Goal: Transaction & Acquisition: Purchase product/service

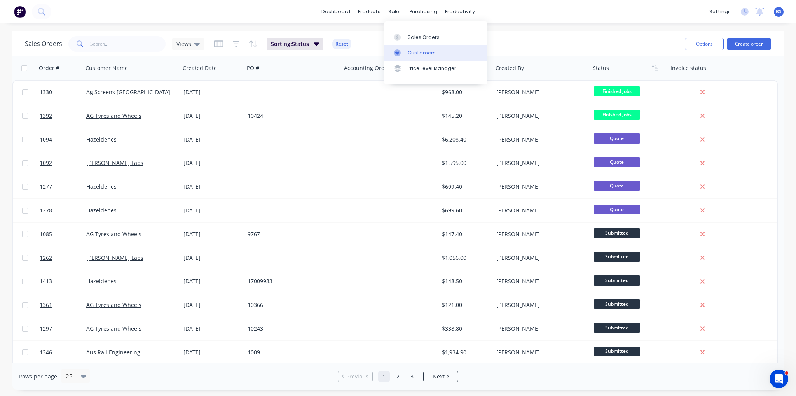
click at [419, 53] on div "Customers" at bounding box center [422, 52] width 28 height 7
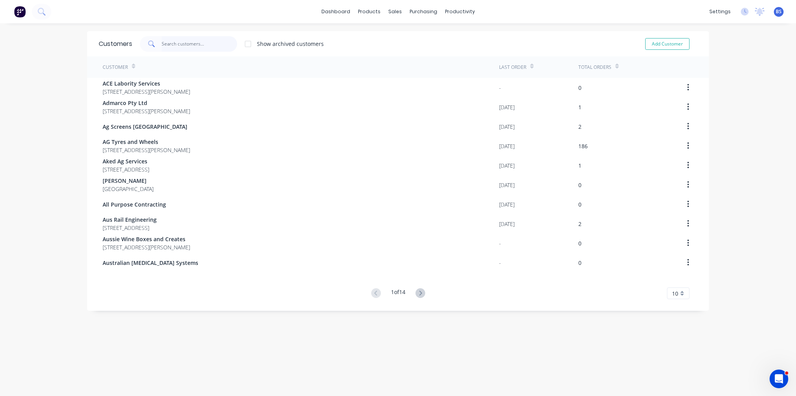
click at [169, 47] on input "text" at bounding box center [200, 44] width 76 height 16
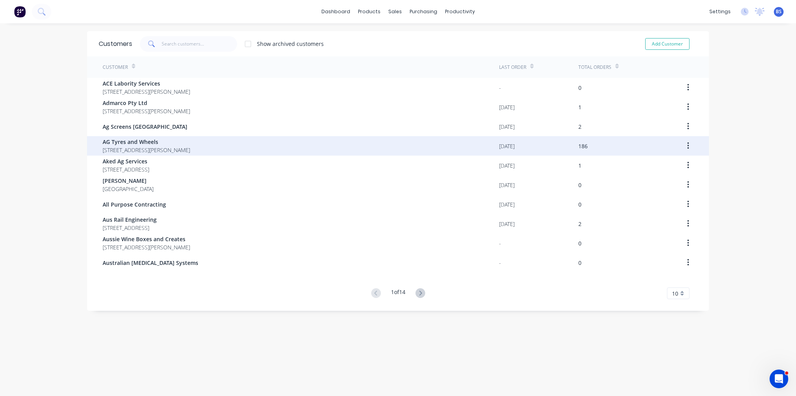
click at [299, 143] on div "AG Tyres and Wheels [STREET_ADDRESS][PERSON_NAME]" at bounding box center [301, 145] width 397 height 19
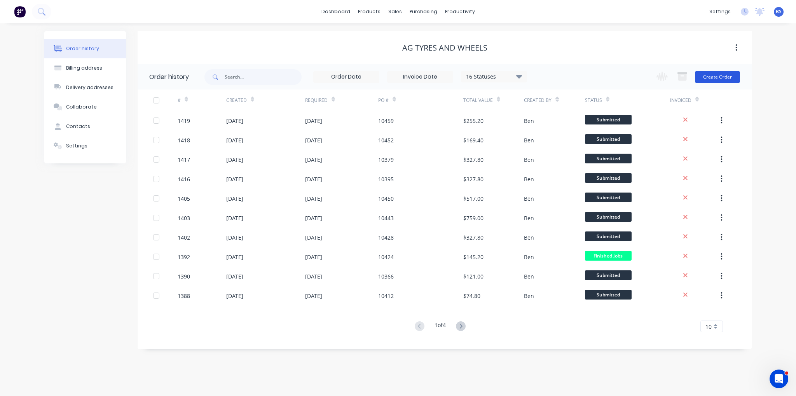
click at [714, 81] on button "Create Order" at bounding box center [717, 77] width 45 height 12
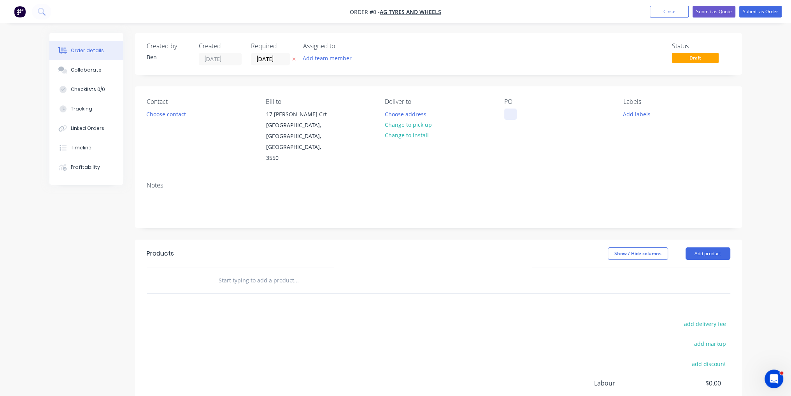
click at [507, 116] on div at bounding box center [510, 113] width 12 height 11
click at [711, 234] on div "Order details Collaborate Checklists 0/0 Tracking Linked Orders Timeline Profit…" at bounding box center [396, 262] width 708 height 459
click at [711, 247] on button "Add product" at bounding box center [707, 253] width 45 height 12
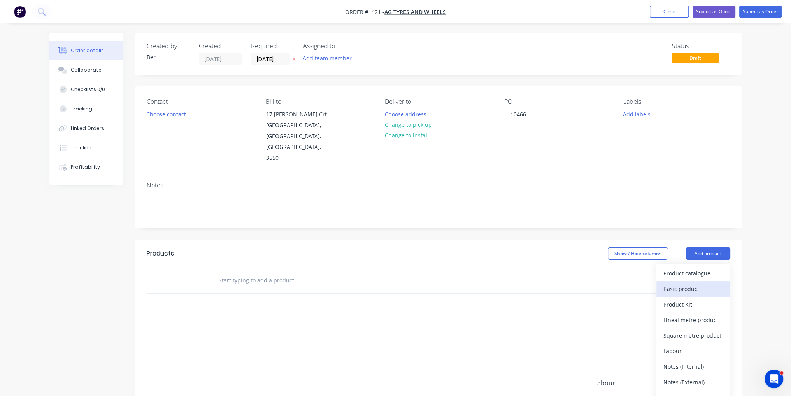
click at [703, 283] on div "Basic product" at bounding box center [693, 288] width 60 height 11
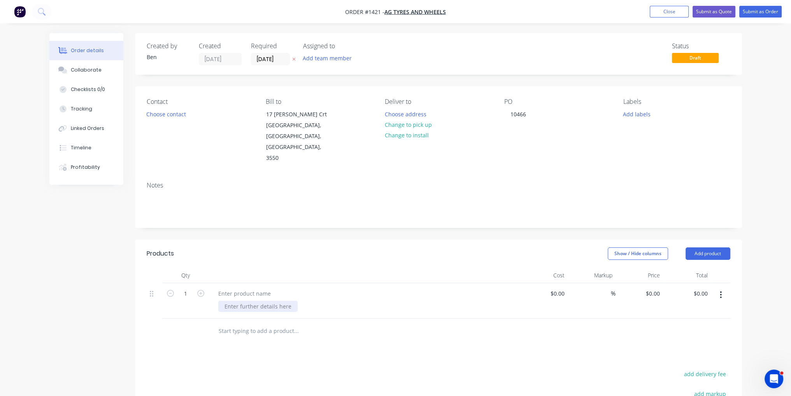
click at [258, 301] on div at bounding box center [257, 306] width 79 height 11
paste div
click at [246, 355] on div "Products Show / Hide columns Add product Qty Cost Markup Price Total 1 PCD 10ON…" at bounding box center [438, 393] width 607 height 307
drag, startPoint x: 254, startPoint y: 301, endPoint x: 225, endPoint y: 301, distance: 28.4
click at [225, 301] on div "PCD 10ON335MM, BORE 281.5MM, HOLES 24MM R8530 (54")" at bounding box center [256, 315] width 76 height 28
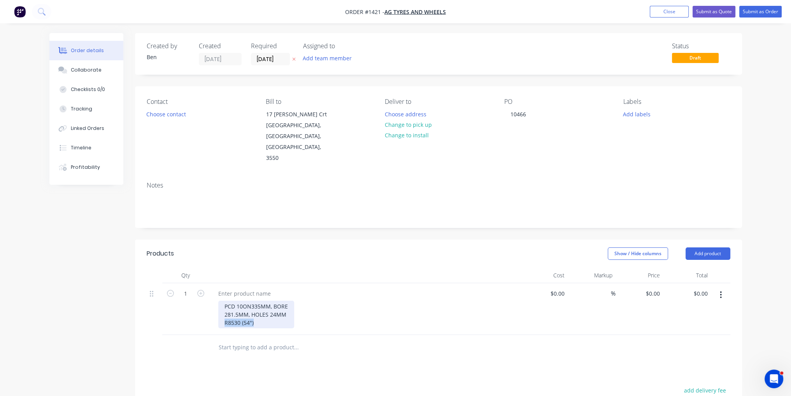
copy div "R8530 (54")"
click at [244, 288] on div at bounding box center [244, 293] width 65 height 11
paste div
click at [768, 10] on button "Submit as Order" at bounding box center [760, 12] width 42 height 12
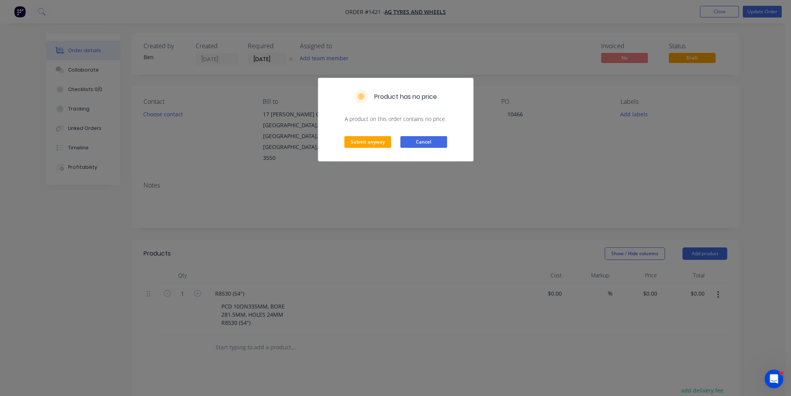
click at [436, 139] on button "Cancel" at bounding box center [423, 142] width 47 height 12
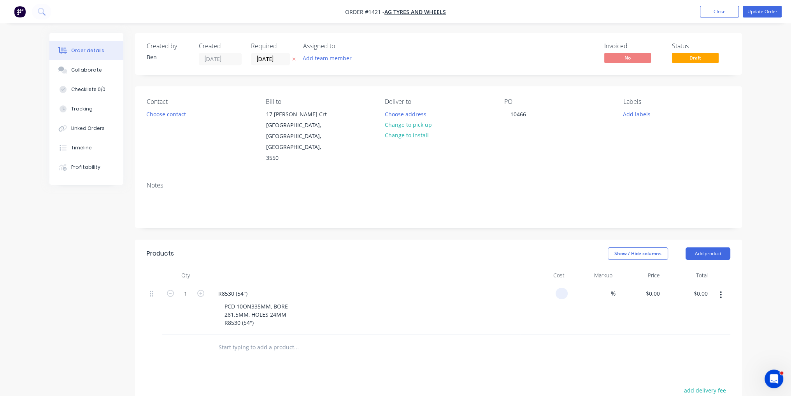
click at [560, 288] on input at bounding box center [562, 293] width 9 height 11
type input "$88.00"
click at [589, 335] on div at bounding box center [438, 347] width 583 height 25
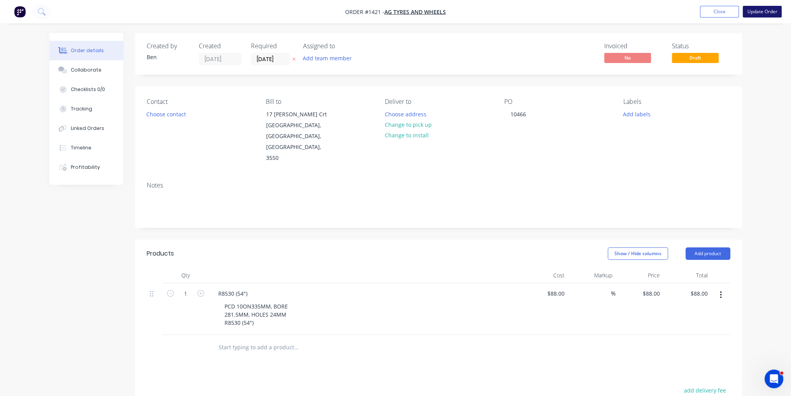
click at [768, 13] on button "Update Order" at bounding box center [761, 12] width 39 height 12
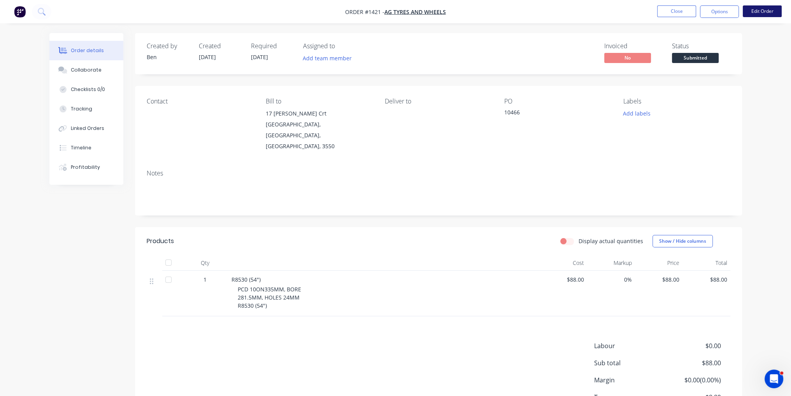
click at [756, 13] on button "Edit Order" at bounding box center [761, 11] width 39 height 12
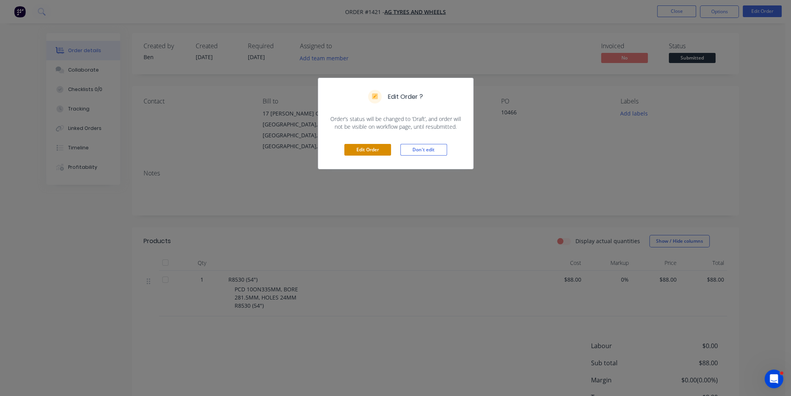
click at [386, 150] on button "Edit Order" at bounding box center [367, 150] width 47 height 12
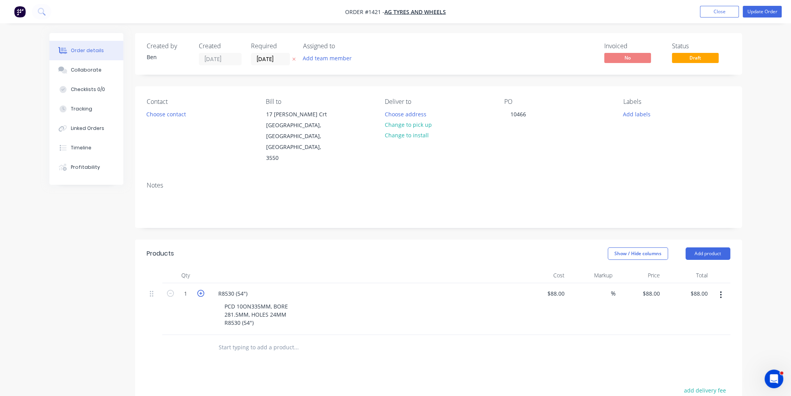
click at [202, 290] on icon "button" at bounding box center [200, 293] width 7 height 7
type input "2"
type input "$176.00"
click at [761, 14] on button "Update Order" at bounding box center [761, 12] width 39 height 12
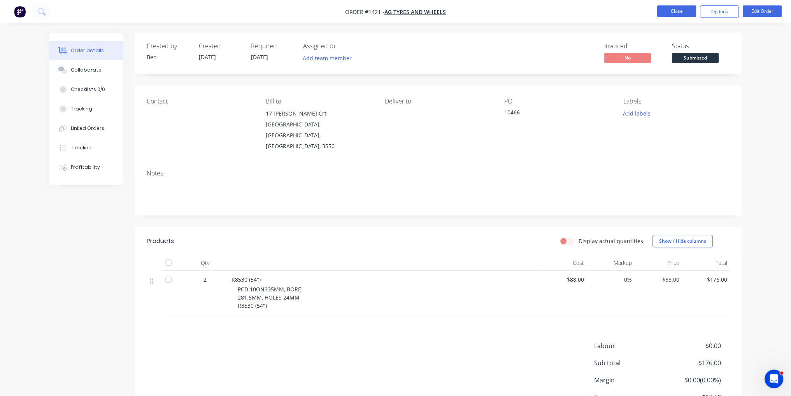
click at [674, 9] on button "Close" at bounding box center [676, 11] width 39 height 12
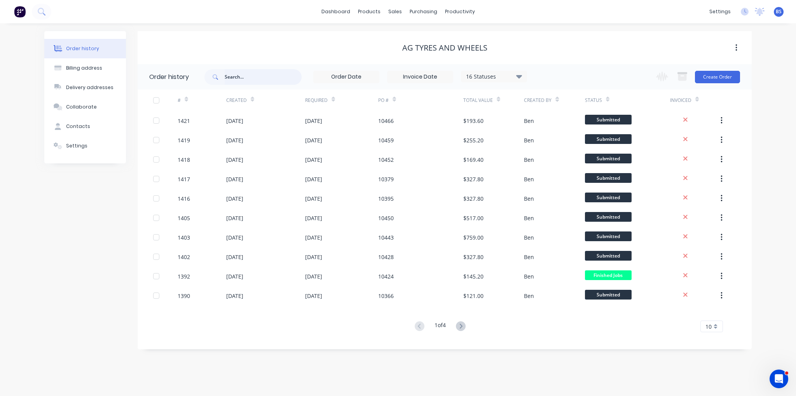
click at [252, 80] on input "text" at bounding box center [263, 77] width 77 height 16
type input "10450"
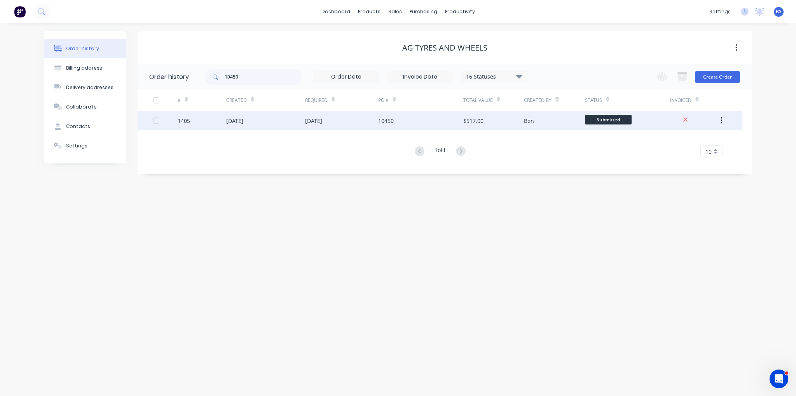
click at [270, 127] on div "[DATE]" at bounding box center [265, 120] width 79 height 19
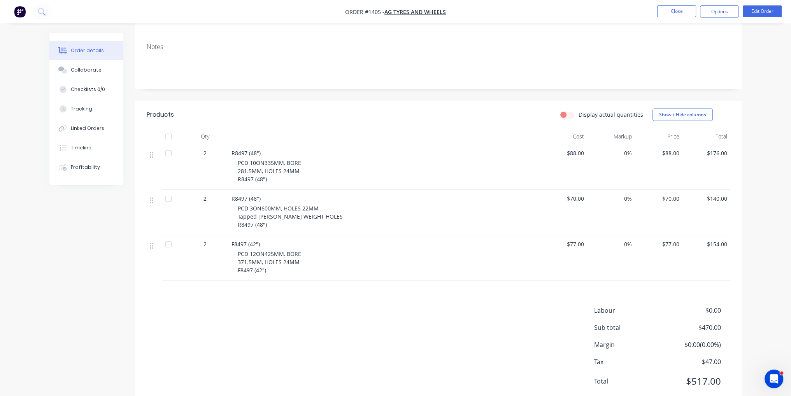
scroll to position [131, 0]
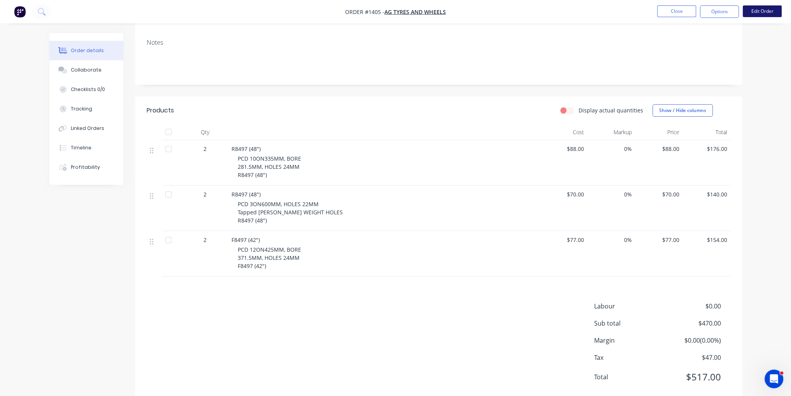
click at [764, 12] on button "Edit Order" at bounding box center [761, 11] width 39 height 12
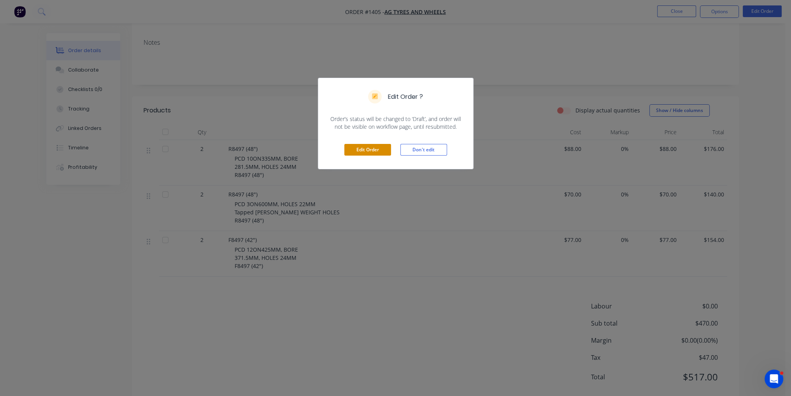
click at [373, 145] on button "Edit Order" at bounding box center [367, 150] width 47 height 12
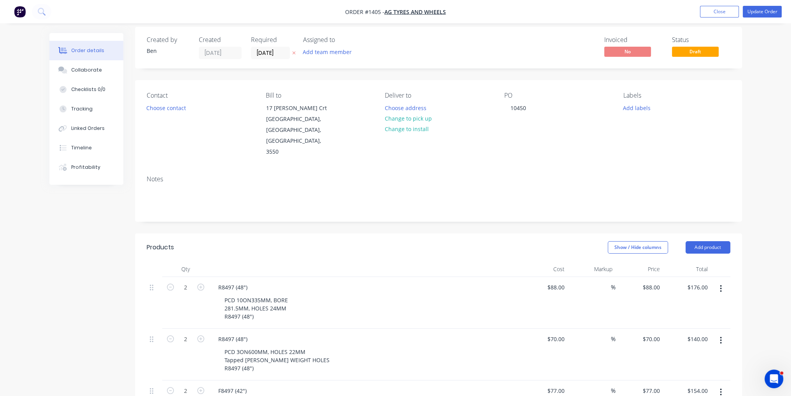
scroll to position [156, 0]
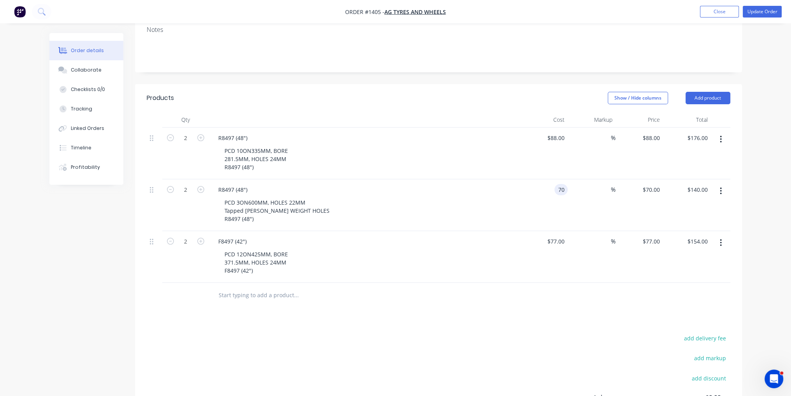
click at [557, 184] on input "70" at bounding box center [562, 189] width 10 height 11
type input "$66.00"
type input "$132.00"
click at [573, 293] on div "Products Show / Hide columns Add product Qty Cost Markup Price Total 2 R8497 (4…" at bounding box center [438, 289] width 607 height 411
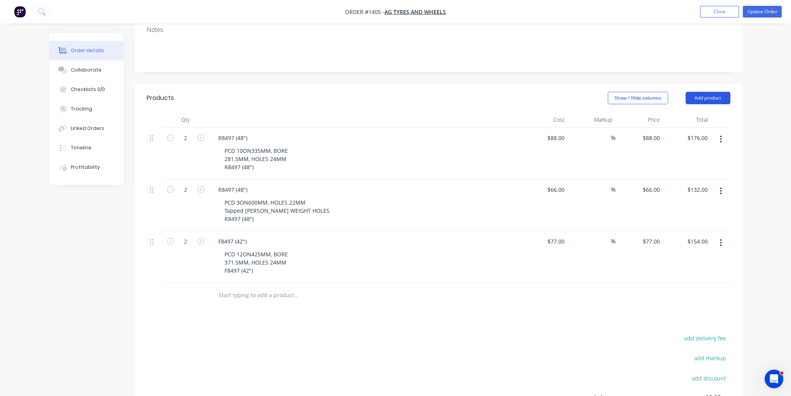
click at [702, 92] on button "Add product" at bounding box center [707, 98] width 45 height 12
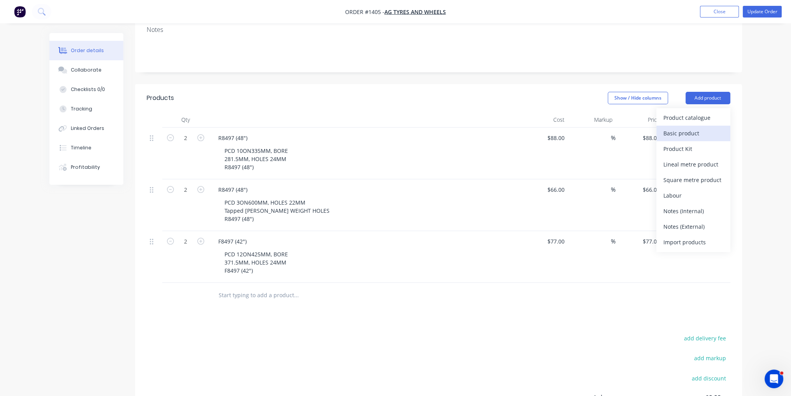
click at [705, 126] on button "Basic product" at bounding box center [693, 134] width 74 height 16
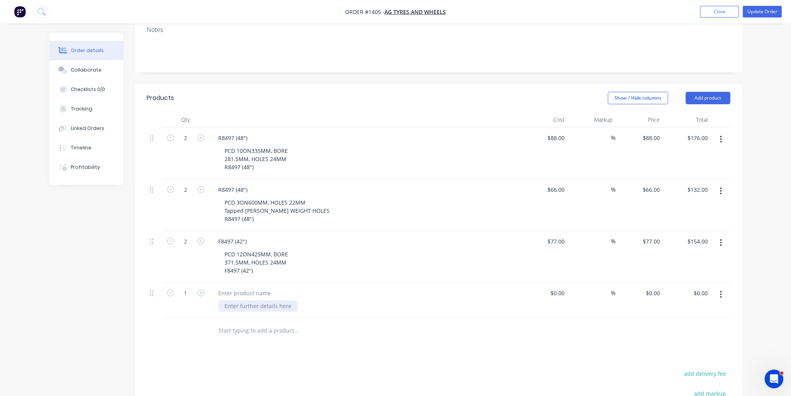
paste div
click at [278, 283] on div "[PERSON_NAME] 92mm long, 50mm Round 7/8 UNF tapped each end. thru hole." at bounding box center [364, 309] width 311 height 52
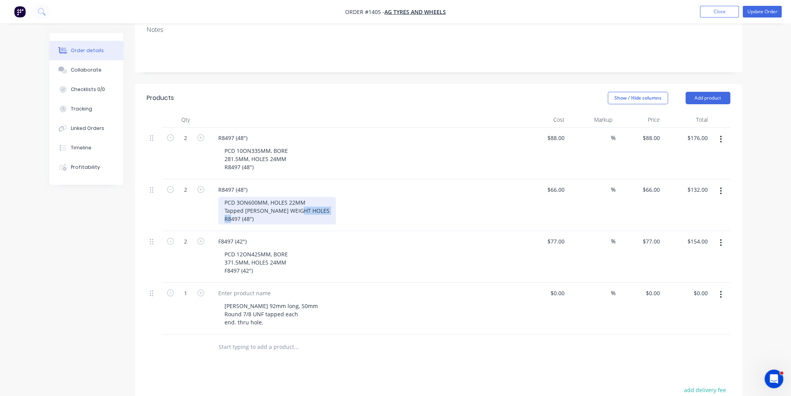
drag, startPoint x: 252, startPoint y: 195, endPoint x: 219, endPoint y: 196, distance: 33.9
click at [219, 197] on div "PCD 3ON600MM, HOLES 22MM Tapped [PERSON_NAME] WEIGHT HOLES R8497 (48")" at bounding box center [276, 211] width 117 height 28
copy div "R8497 (48")"
click at [242, 287] on div at bounding box center [244, 292] width 65 height 11
paste div
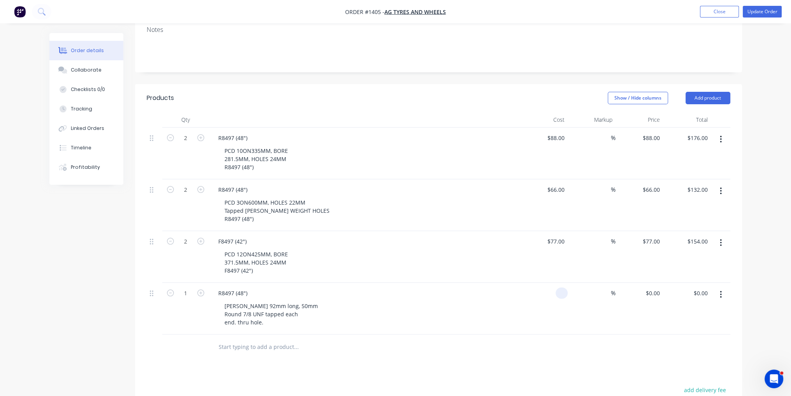
click at [560, 287] on input at bounding box center [562, 292] width 9 height 11
type input "$66.00"
click at [198, 289] on icon "button" at bounding box center [200, 292] width 7 height 7
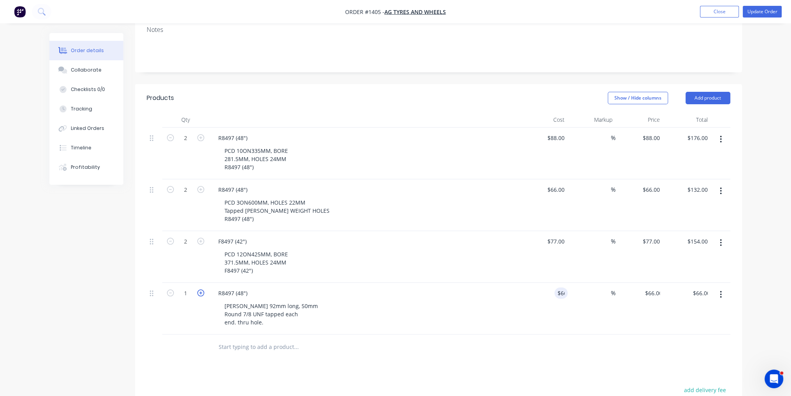
type input "2"
type input "$132.00"
click at [198, 289] on icon "button" at bounding box center [200, 292] width 7 height 7
type input "3"
type input "$198.00"
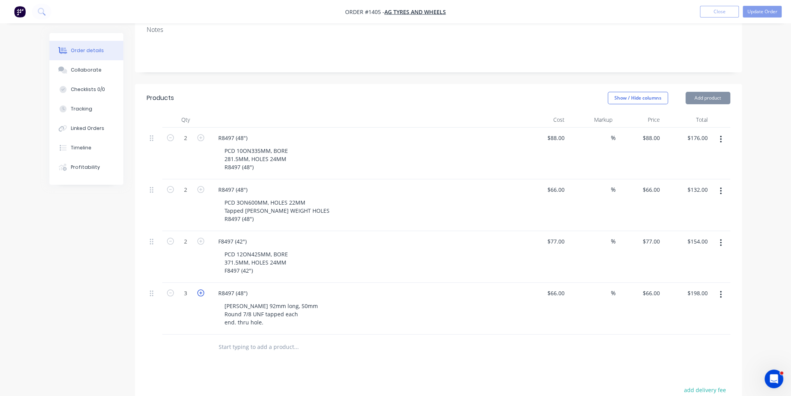
click at [198, 289] on icon "button" at bounding box center [200, 292] width 7 height 7
type input "4"
type input "$264.00"
click at [198, 289] on icon "button" at bounding box center [200, 292] width 7 height 7
type input "5"
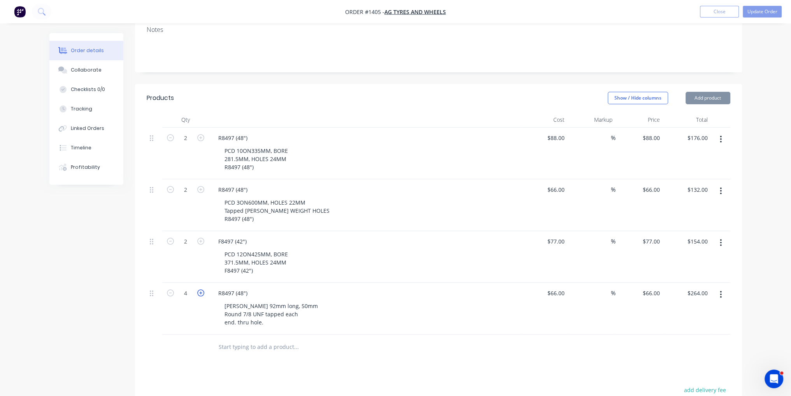
type input "$330.00"
click at [198, 289] on icon "button" at bounding box center [200, 292] width 7 height 7
type input "6"
type input "$396.00"
click at [198, 289] on icon "button" at bounding box center [200, 292] width 7 height 7
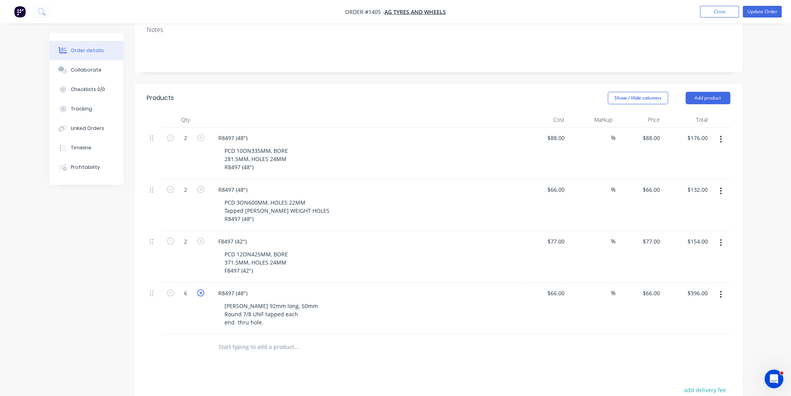
type input "7"
type input "$462.00"
click at [168, 289] on icon "button" at bounding box center [170, 292] width 7 height 7
type input "6"
type input "$396.00"
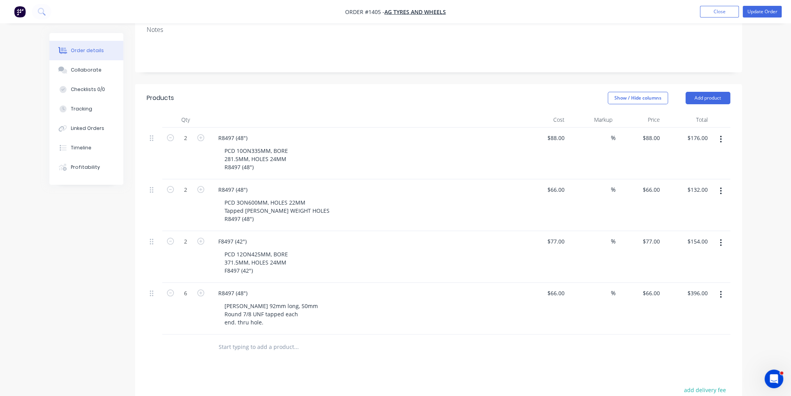
click at [397, 308] on div "R8497 (48") [PERSON_NAME] 92mm long, 50mm Round 7/8 UNF tapped each end. thru h…" at bounding box center [364, 309] width 311 height 52
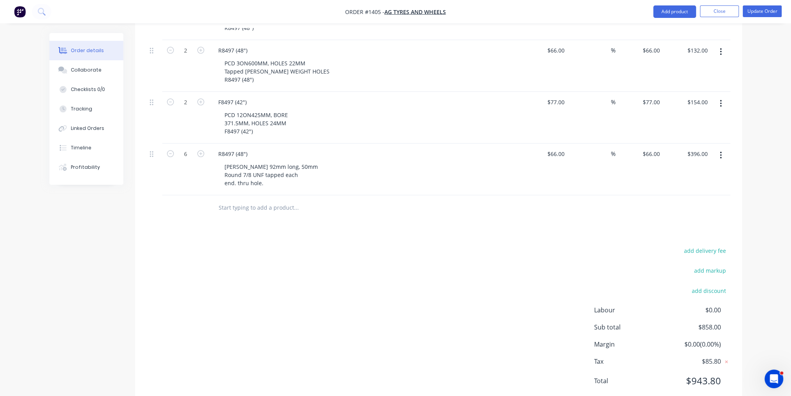
scroll to position [295, 0]
click at [758, 14] on button "Update Order" at bounding box center [761, 11] width 39 height 12
